Goal: Information Seeking & Learning: Learn about a topic

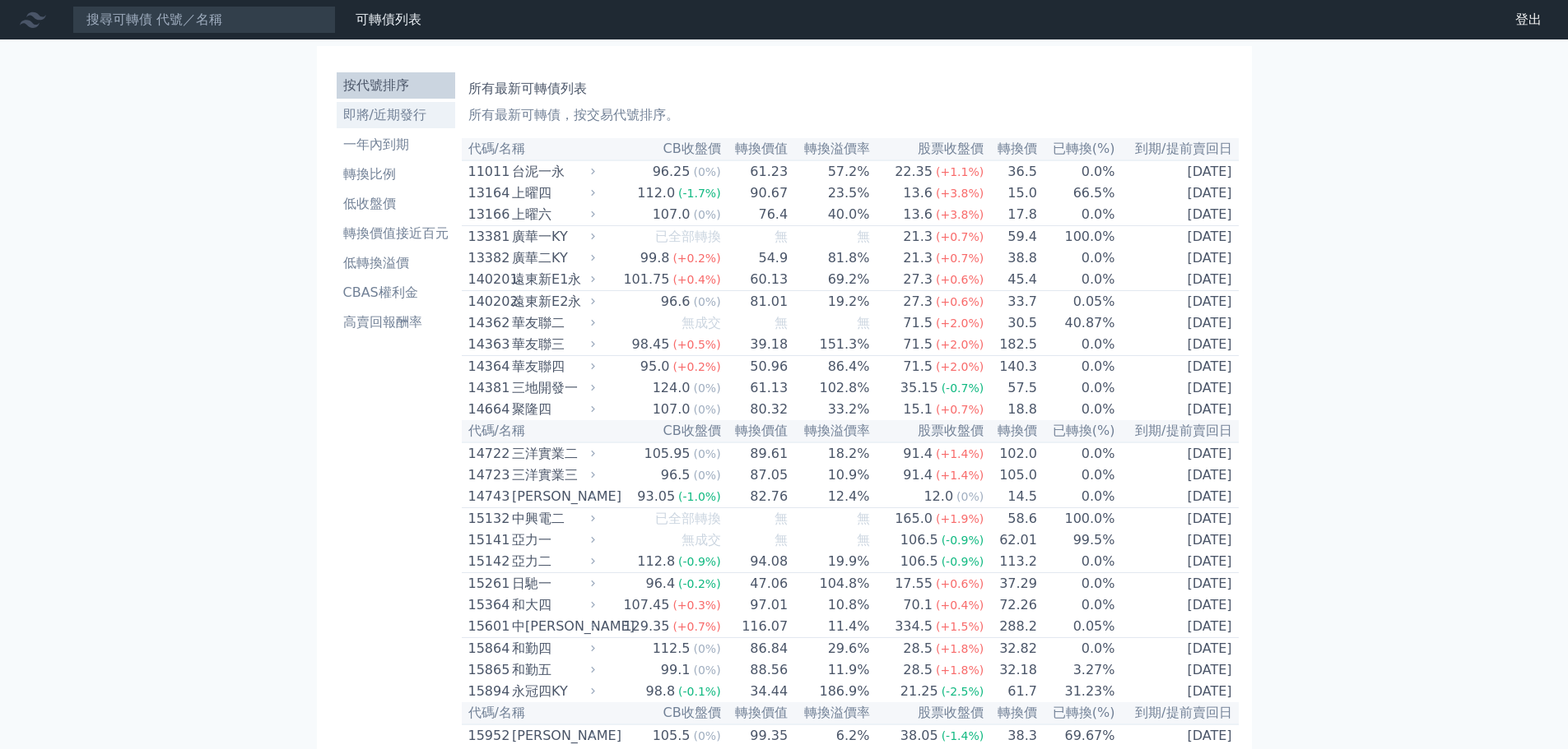
click at [398, 117] on li "即將/近期發行" at bounding box center [395, 115] width 118 height 20
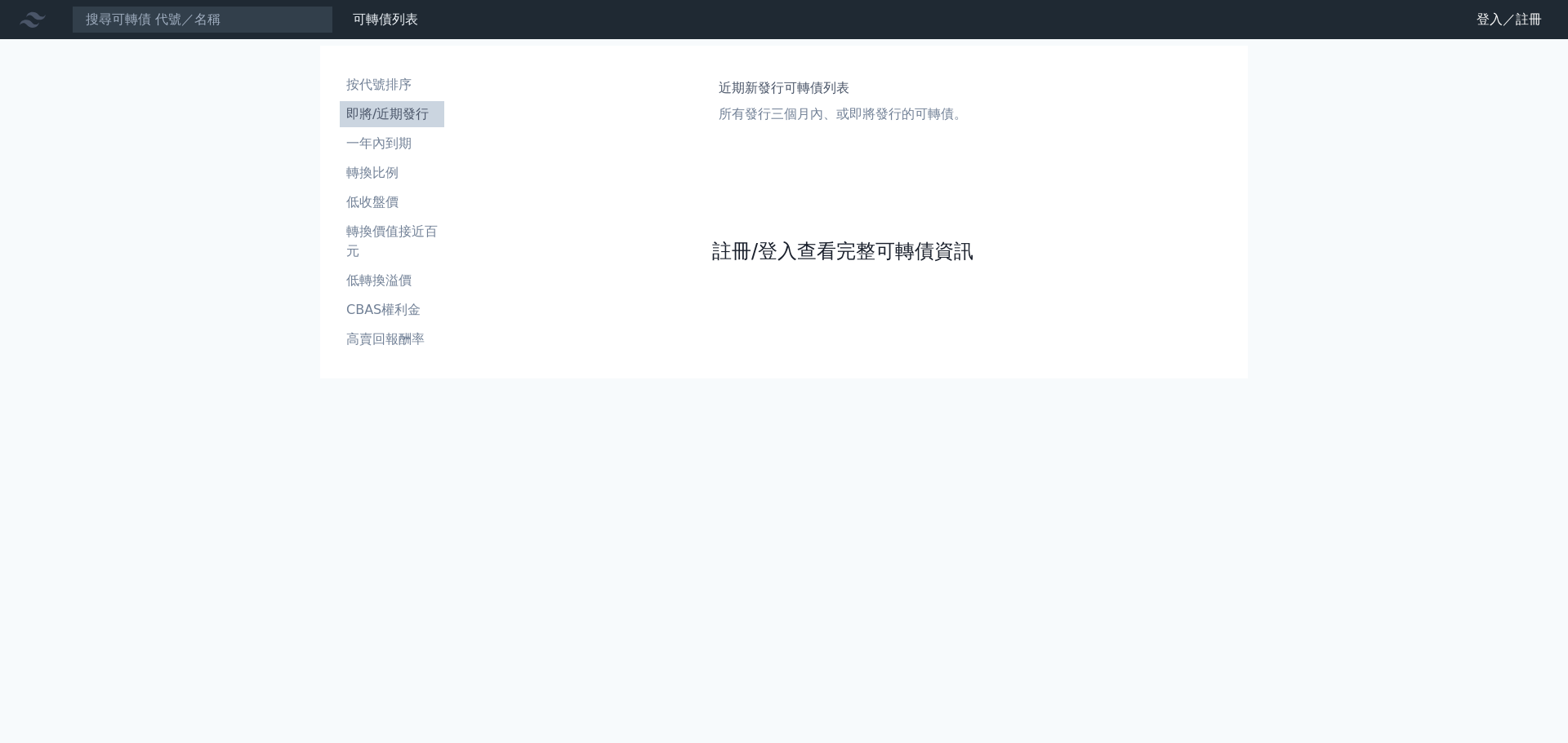
click at [912, 255] on link "註冊/登入查看完整可轉債資訊" at bounding box center [842, 251] width 261 height 26
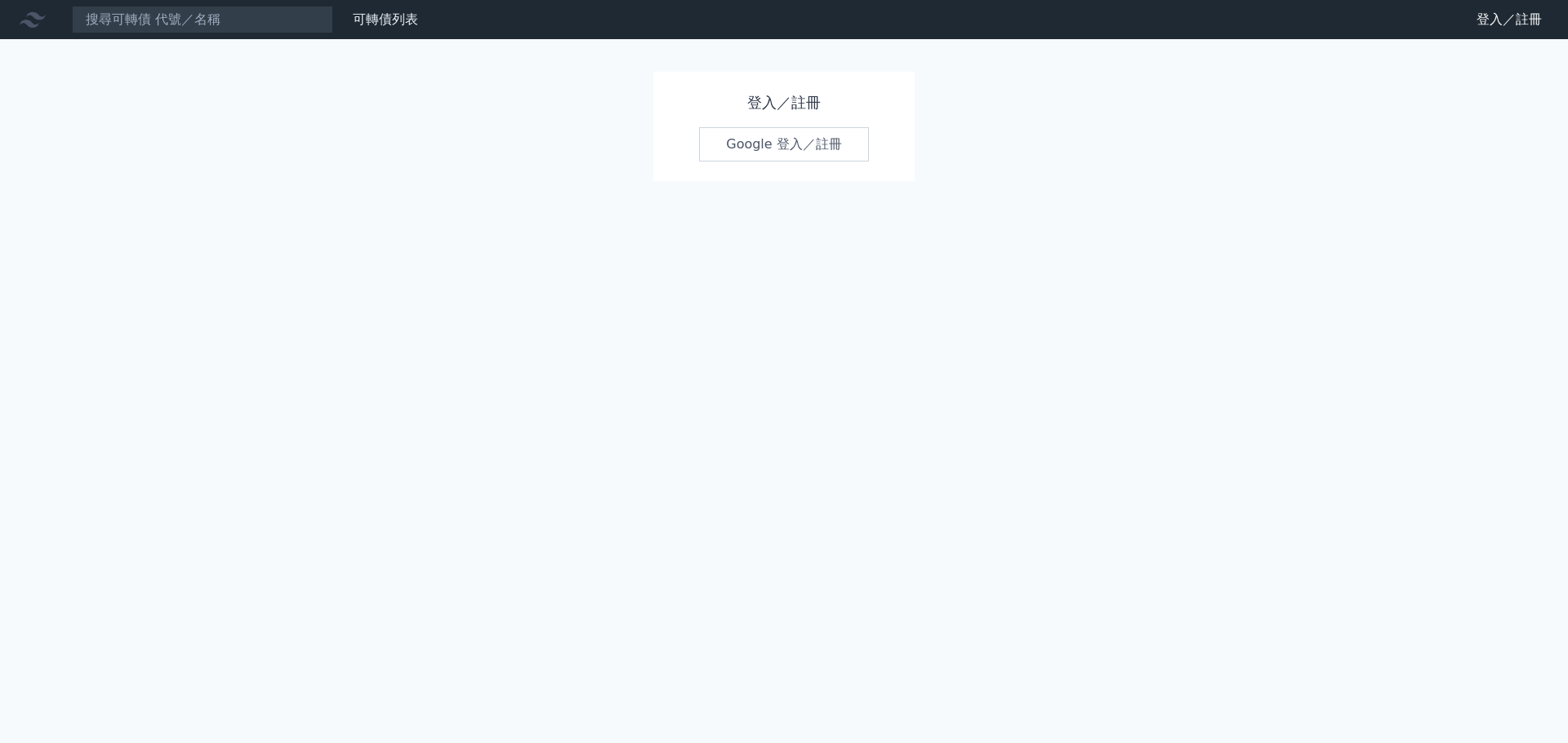
click at [788, 147] on link "Google 登入／註冊" at bounding box center [784, 144] width 170 height 34
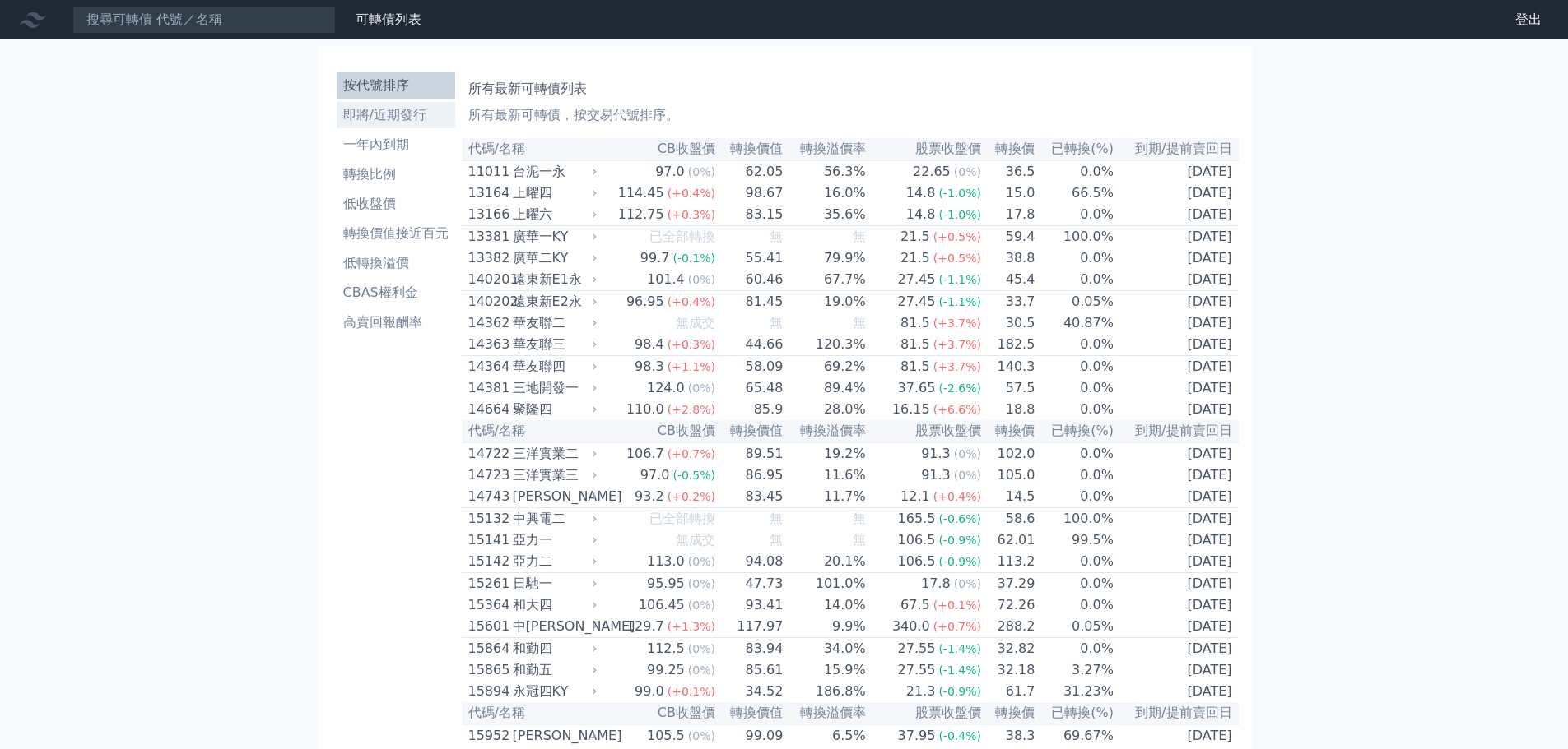
click at [383, 108] on li "即將/近期發行" at bounding box center [395, 115] width 118 height 20
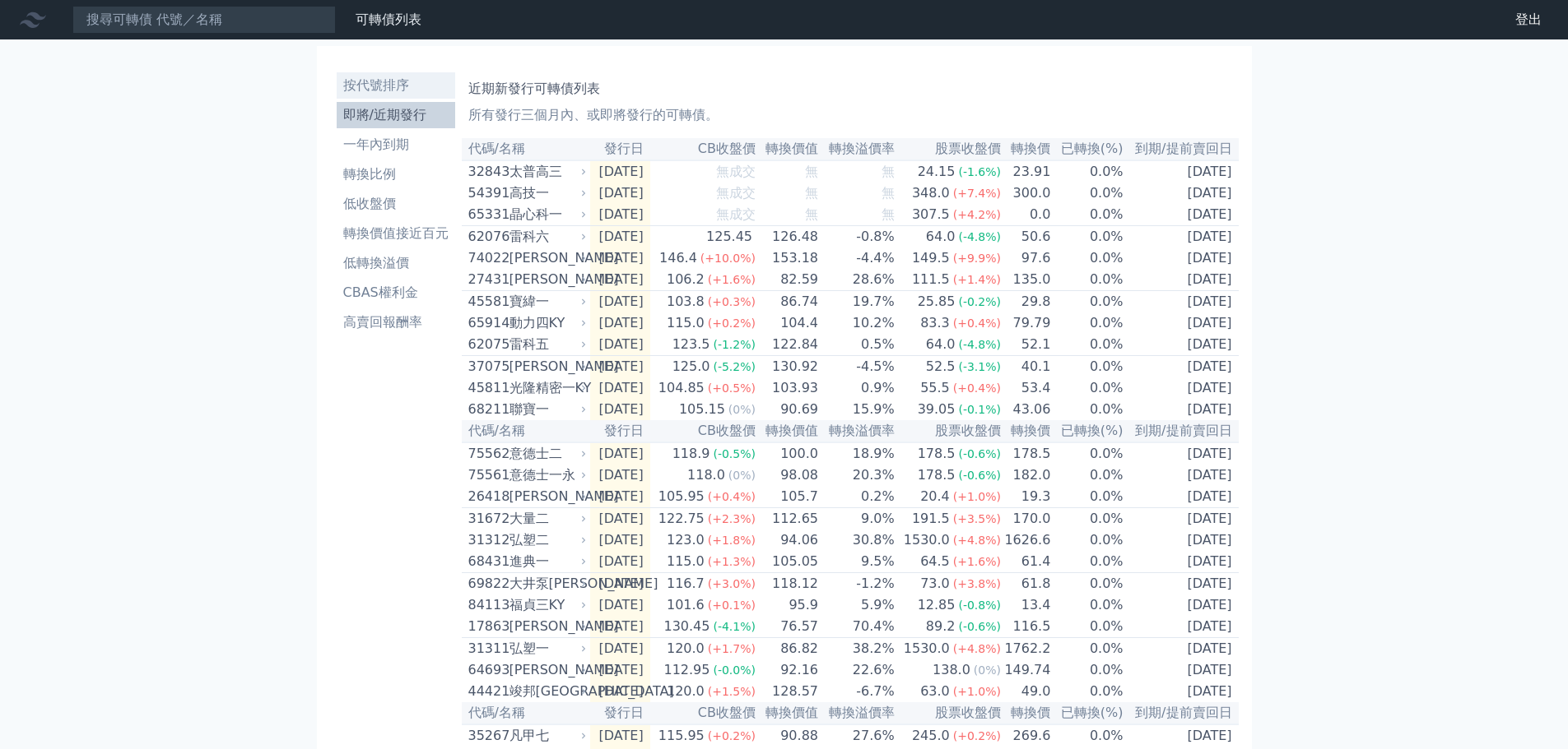
click at [368, 81] on li "按代號排序" at bounding box center [395, 85] width 118 height 20
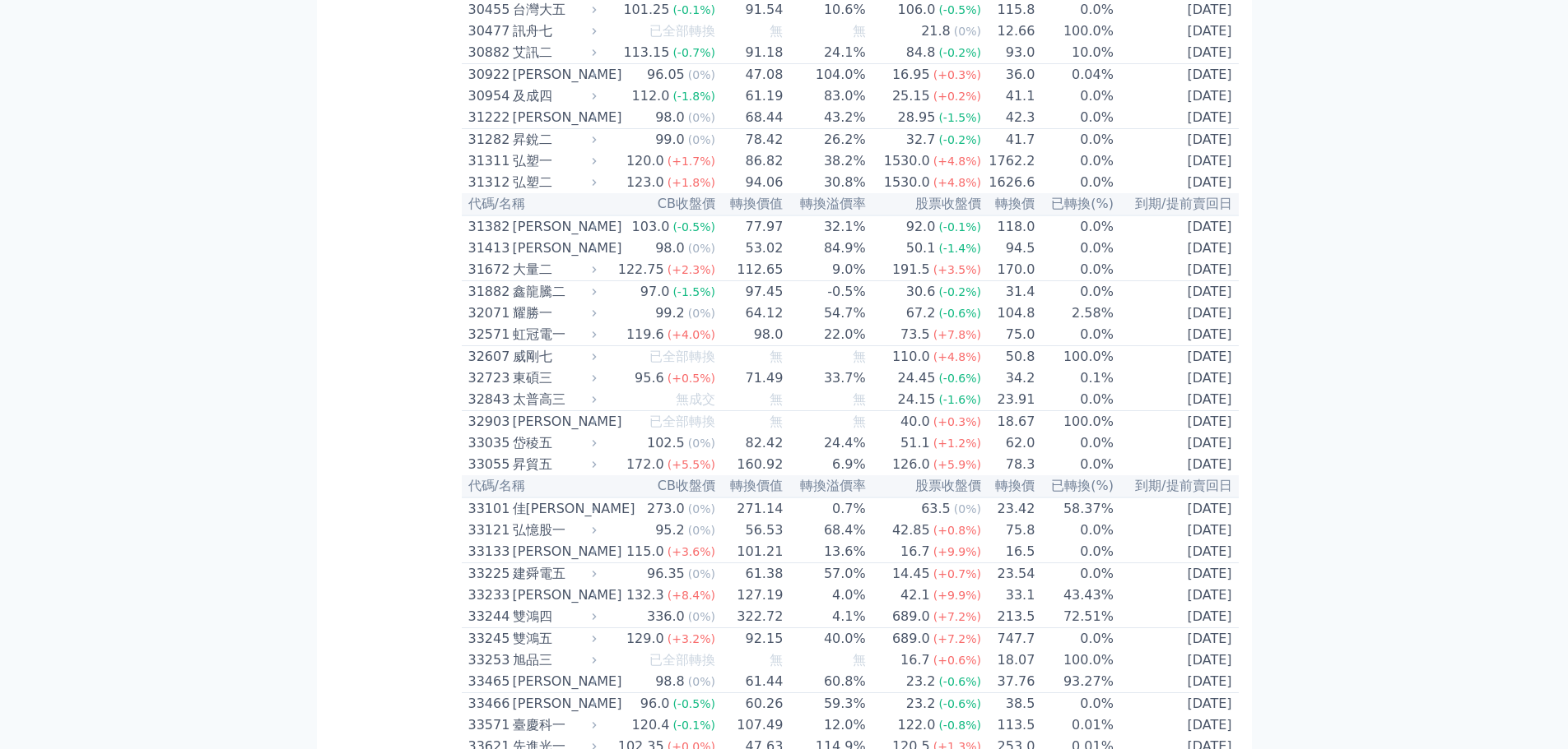
scroll to position [2550, 0]
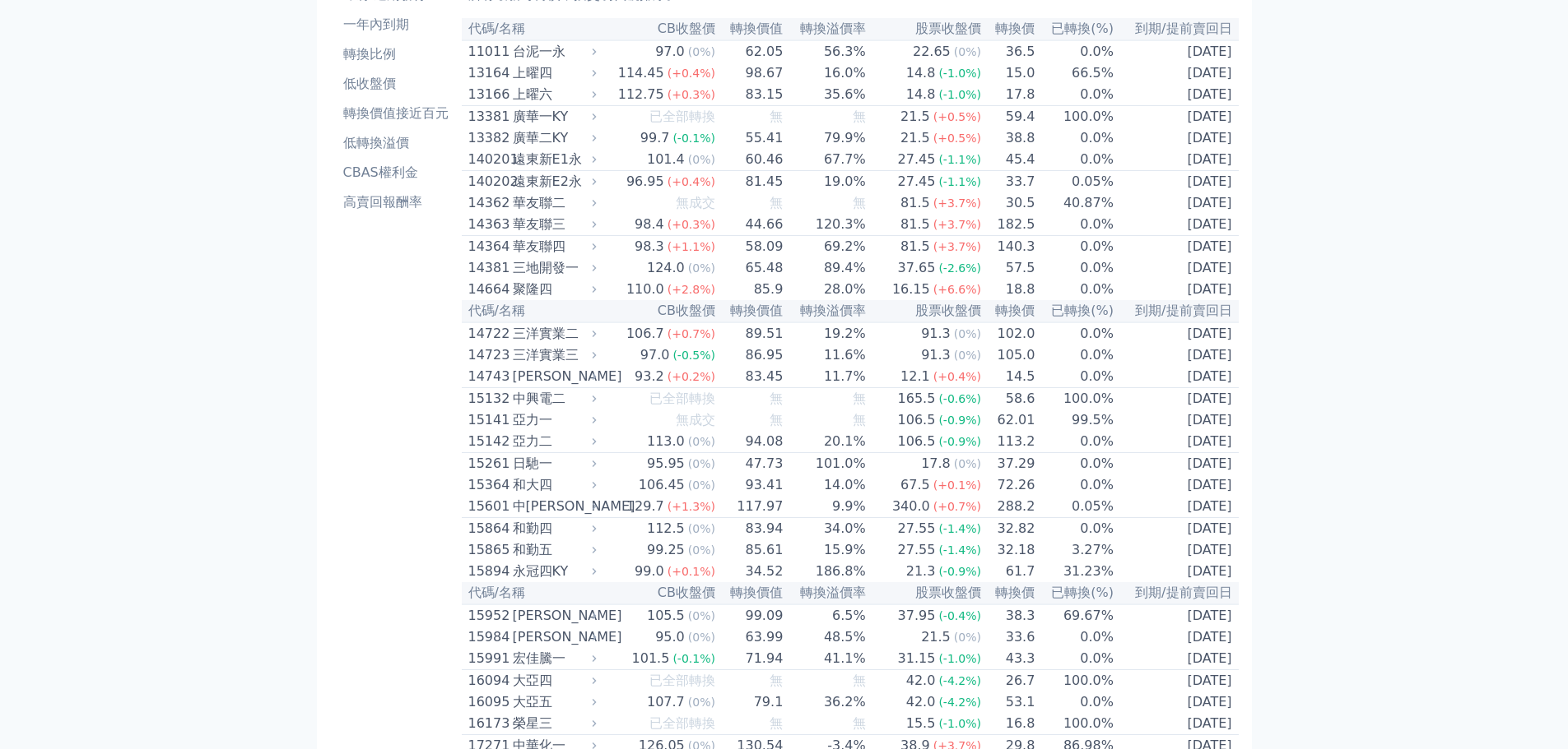
scroll to position [0, 0]
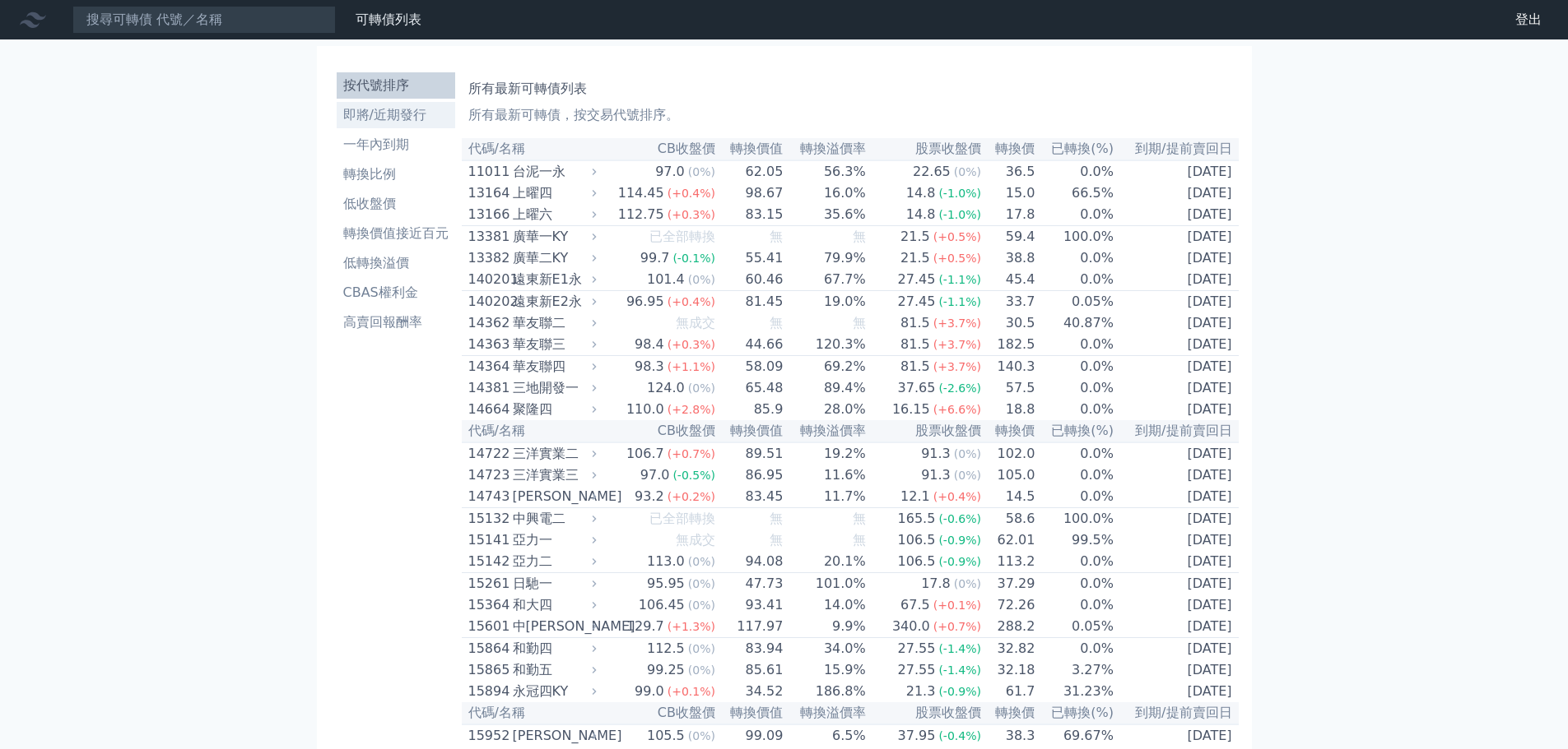
click at [409, 115] on li "即將/近期發行" at bounding box center [395, 115] width 118 height 20
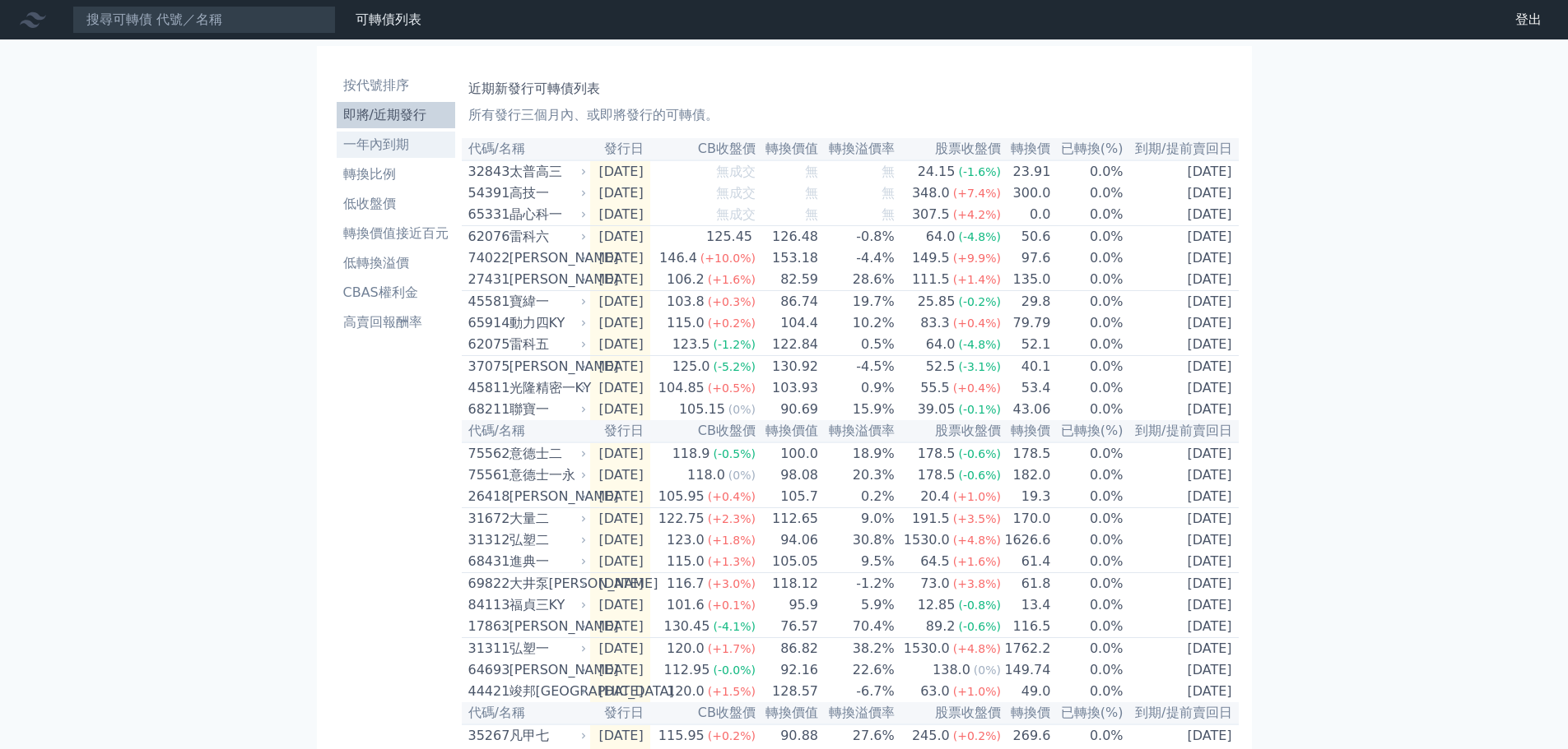
click at [400, 146] on li "一年內到期" at bounding box center [395, 145] width 118 height 20
